Goal: Task Accomplishment & Management: Manage account settings

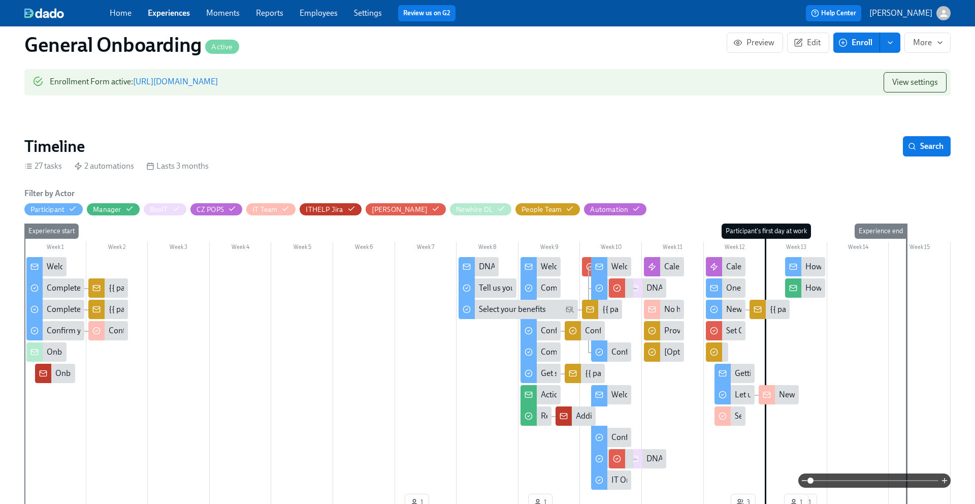
scroll to position [125, 0]
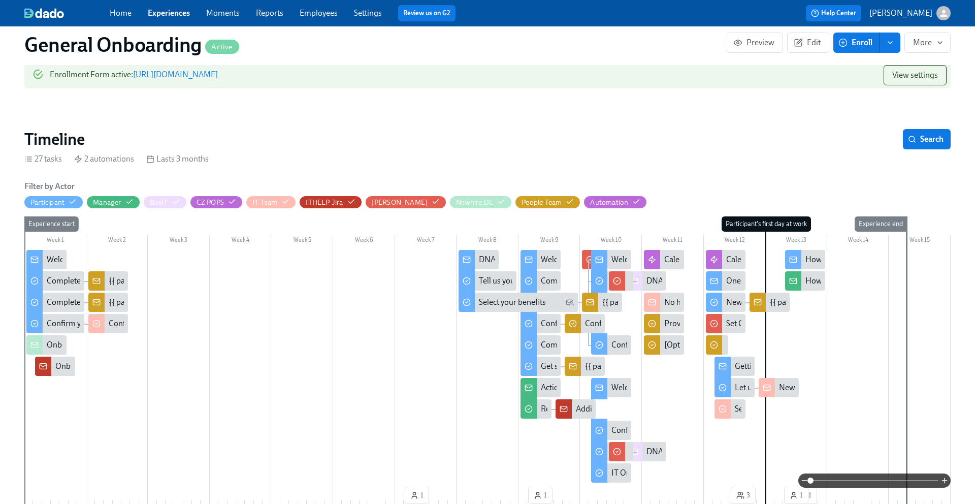
click at [621, 256] on div "Welcome from DNAnexus's IT team" at bounding box center [673, 259] width 123 height 11
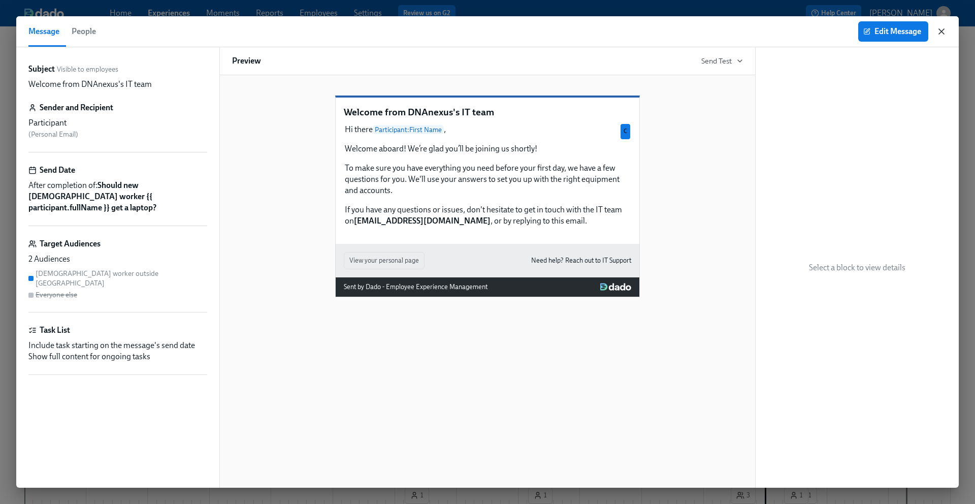
click at [938, 33] on icon "button" at bounding box center [942, 31] width 10 height 10
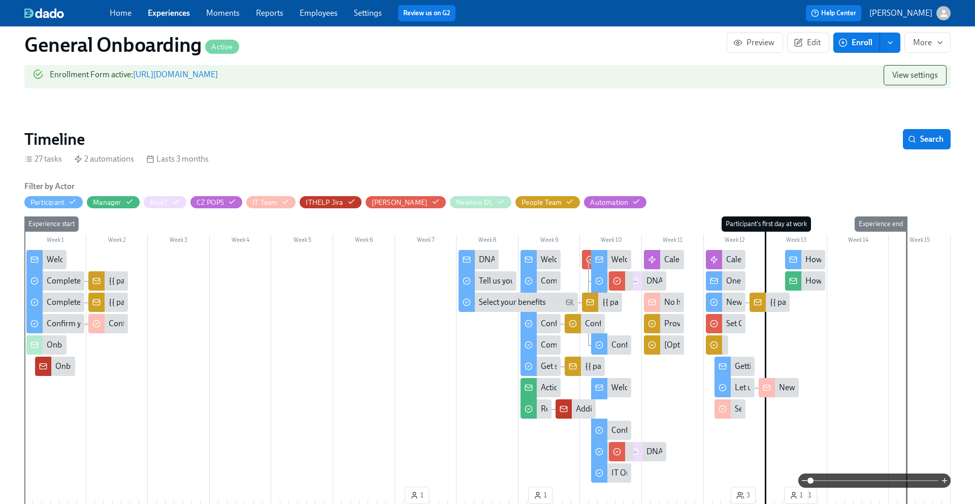
click at [615, 387] on div "Welcome from DNAnexus's IT team" at bounding box center [673, 387] width 123 height 11
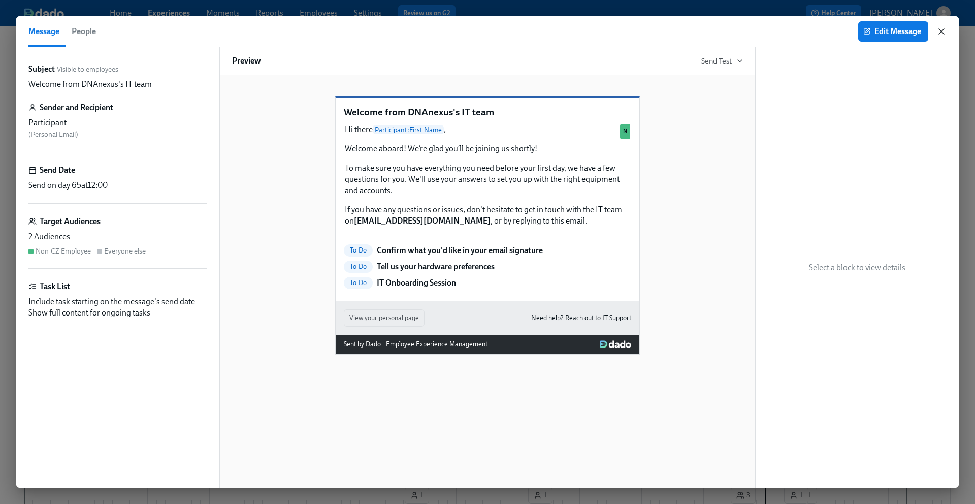
click at [944, 28] on icon "button" at bounding box center [942, 31] width 10 height 10
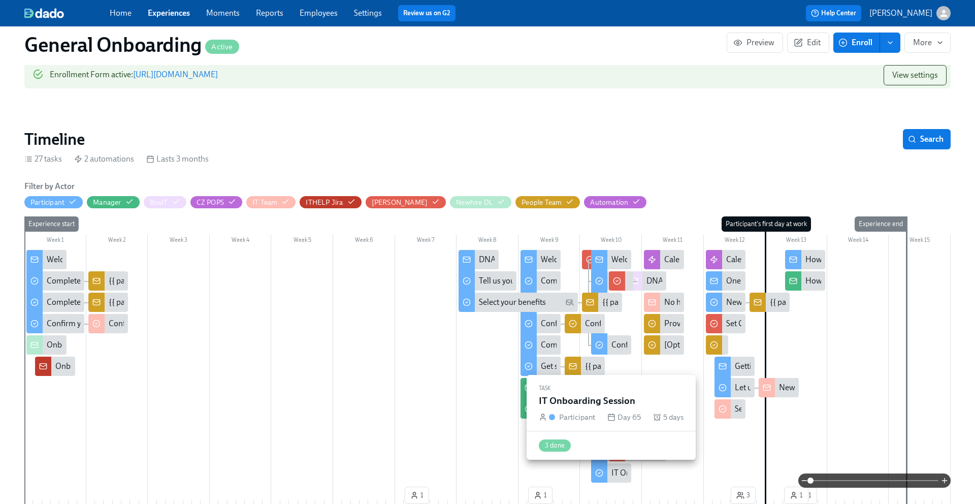
click at [612, 468] on div "IT Onboarding Session" at bounding box center [651, 472] width 79 height 11
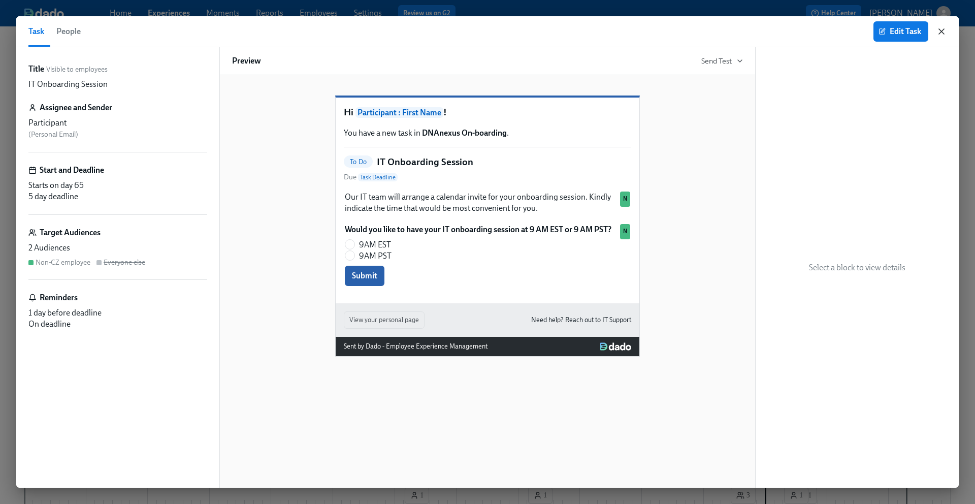
click at [942, 31] on icon "button" at bounding box center [941, 31] width 5 height 5
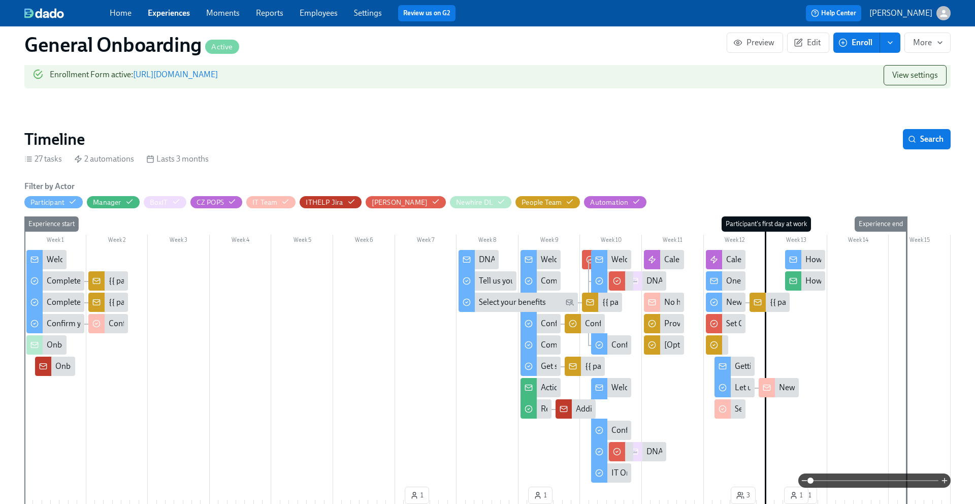
click at [736, 277] on div "One week to go!" at bounding box center [754, 280] width 56 height 11
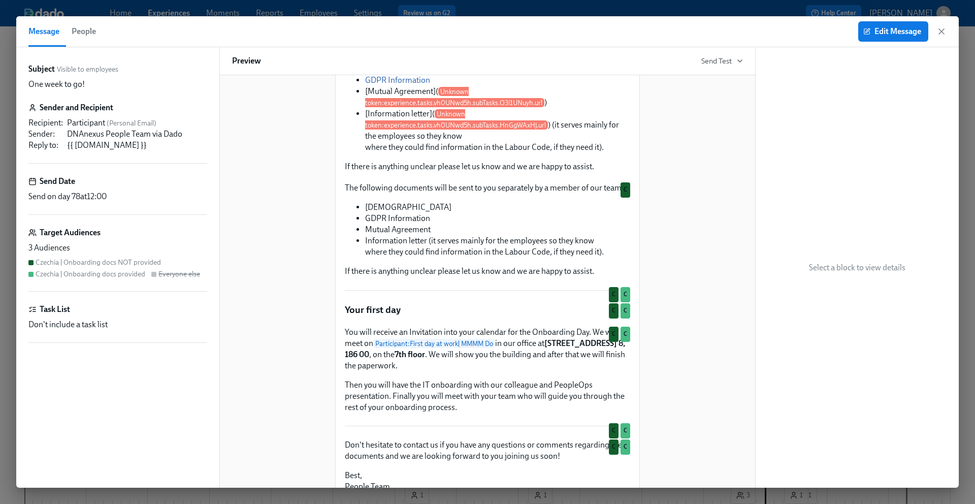
scroll to position [304, 0]
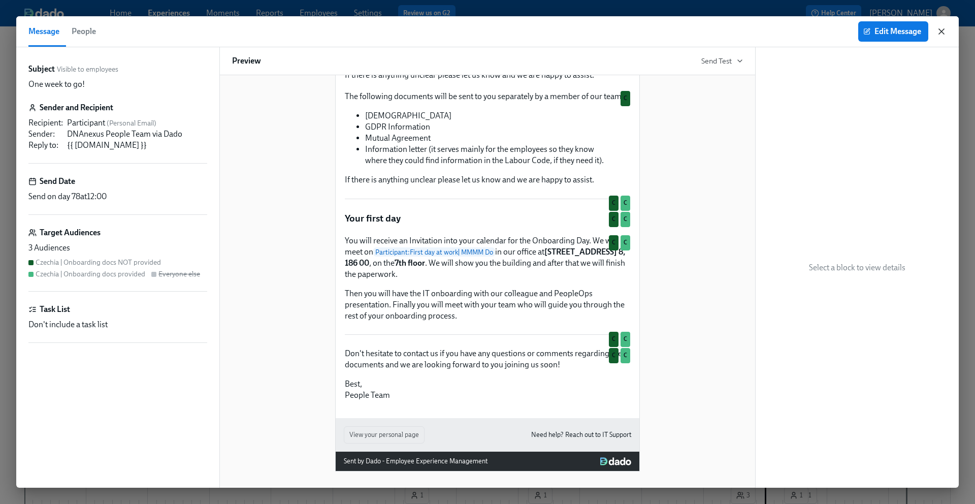
click at [943, 27] on icon "button" at bounding box center [942, 31] width 10 height 10
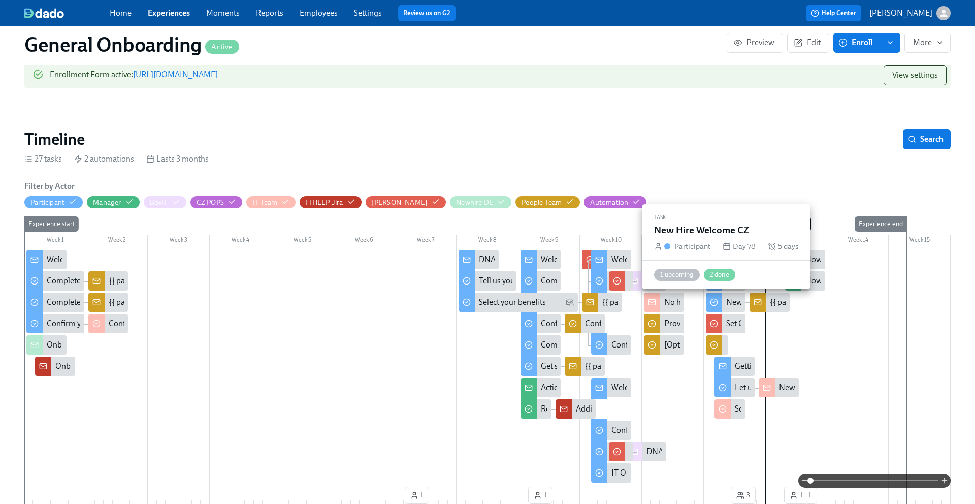
click at [726, 304] on div "New Hire Welcome CZ" at bounding box center [765, 302] width 78 height 11
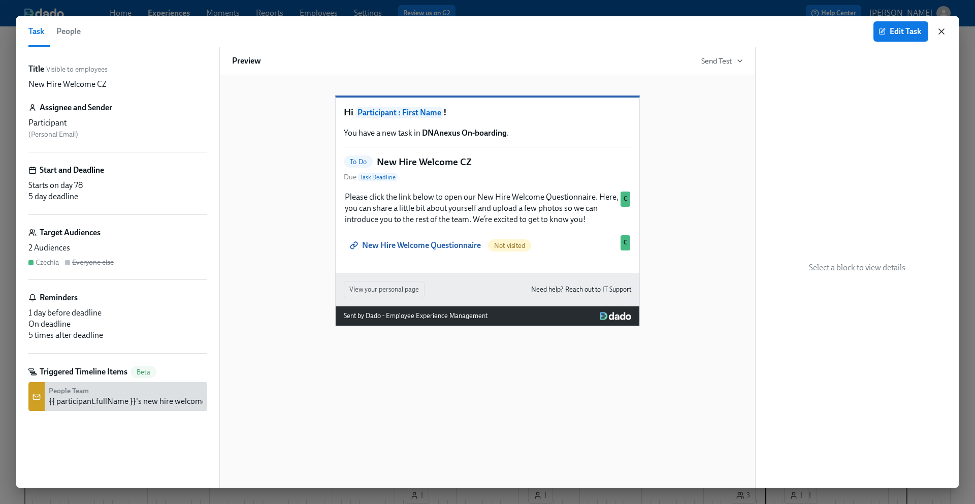
click at [942, 31] on icon "button" at bounding box center [941, 31] width 5 height 5
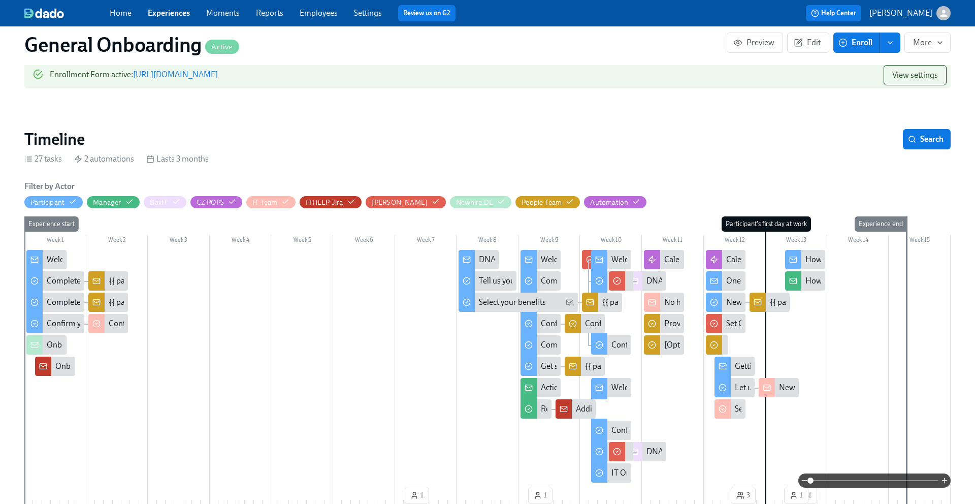
click at [741, 363] on div "Getting ready for your first day at DNAnexus" at bounding box center [810, 366] width 151 height 11
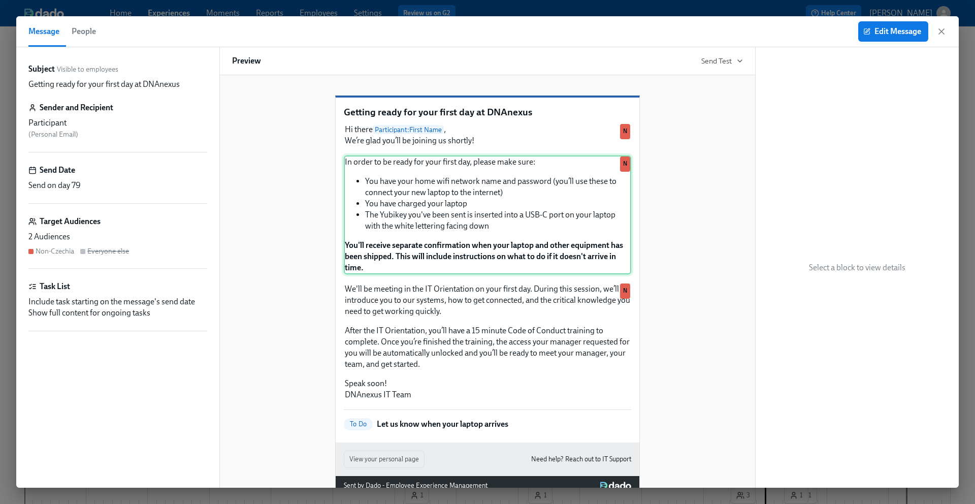
click at [484, 221] on div "In order to be ready for your first day, please make sure: You have your home w…" at bounding box center [487, 214] width 287 height 119
click at [456, 274] on div "In order to be ready for your first day, please make sure: You have your home w…" at bounding box center [487, 214] width 287 height 119
click at [883, 26] on span "Edit Message" at bounding box center [893, 31] width 56 height 10
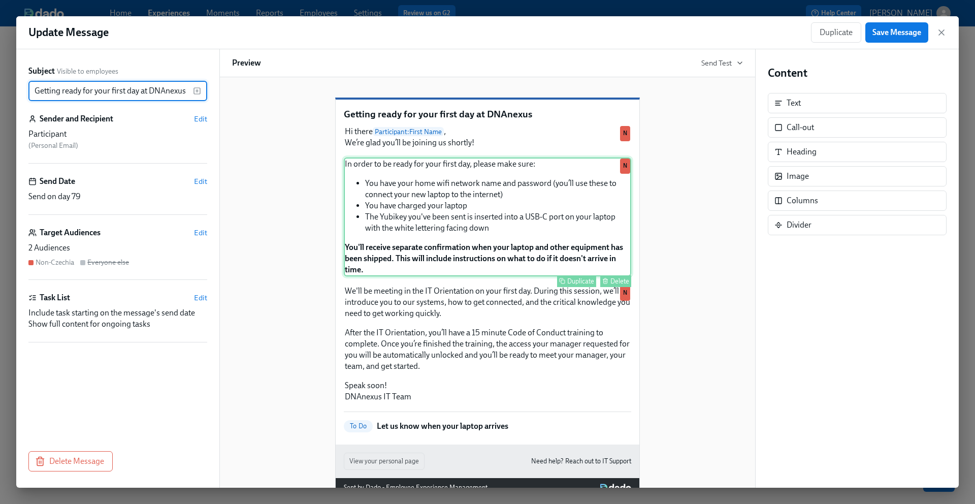
click at [434, 276] on div "In order to be ready for your first day, please make sure: You have your home w…" at bounding box center [487, 216] width 287 height 119
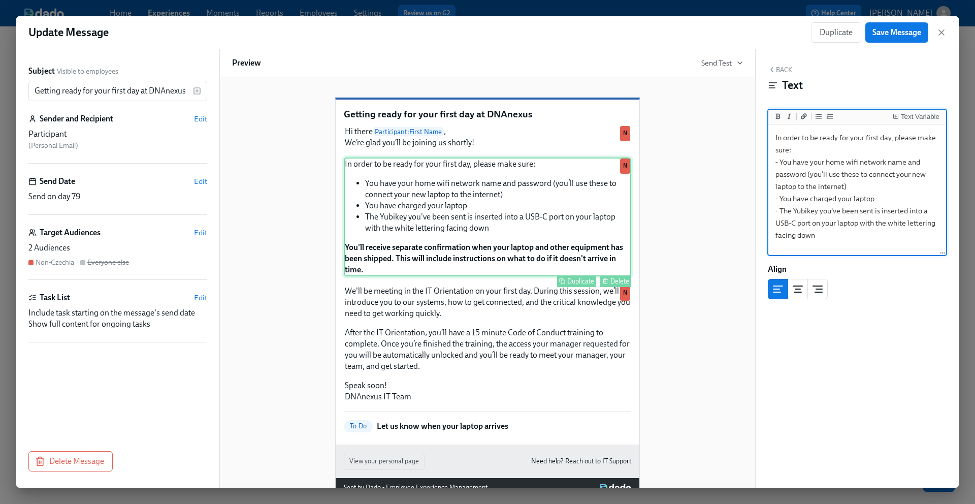
click at [605, 267] on div "In order to be ready for your first day, please make sure: You have your home w…" at bounding box center [487, 216] width 287 height 119
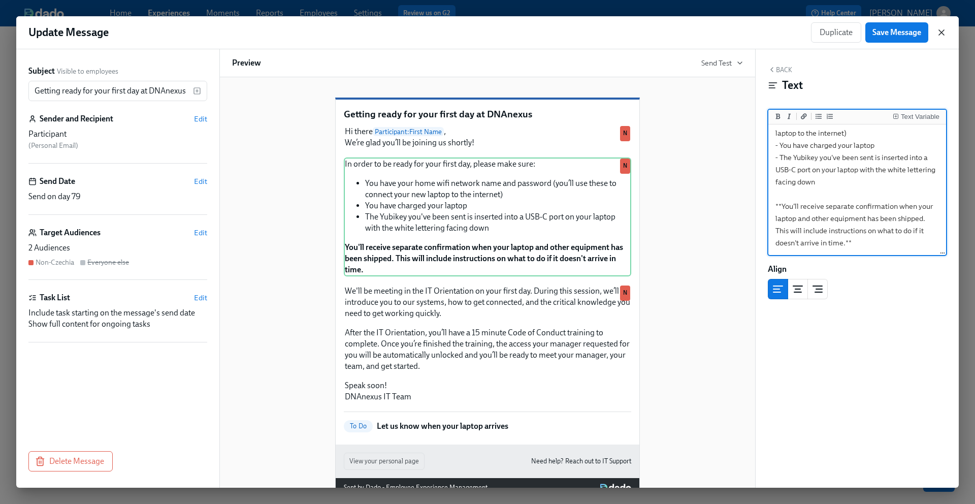
click at [943, 35] on icon "button" at bounding box center [942, 32] width 10 height 10
